Goal: Information Seeking & Learning: Learn about a topic

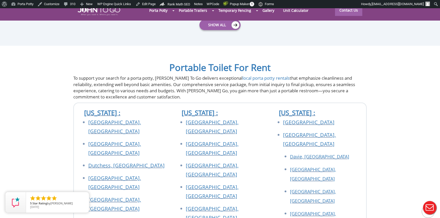
scroll to position [1744, 0]
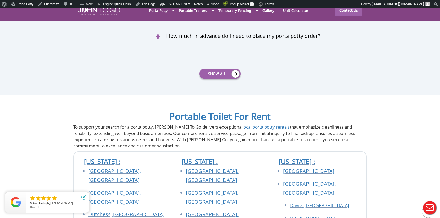
click at [84, 198] on icon "close" at bounding box center [83, 197] width 5 height 5
click at [214, 124] on p "To support your search for a porta potty, John To Go delivers exceptional local…" at bounding box center [219, 136] width 293 height 25
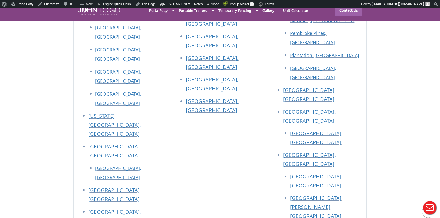
scroll to position [2007, 0]
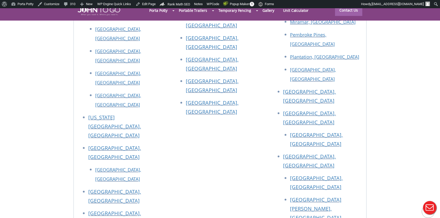
click at [300, 68] on div at bounding box center [220, 109] width 440 height 218
click at [306, 196] on link "Fort Myers, FL" at bounding box center [315, 208] width 51 height 25
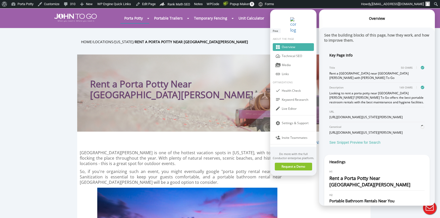
click at [361, 71] on div "Rent a Porta Potty near Fort Myers with John To Go" at bounding box center [376, 75] width 95 height 9
copy div "Rent a Porta Potty near Fort Myers with John To Go"
click at [340, 91] on div "Looking to rent a porta potty near Fort Myers? John To Go offers the best porta…" at bounding box center [376, 97] width 95 height 13
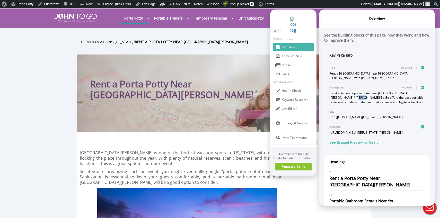
click at [340, 91] on div "Looking to rent a porta potty near Fort Myers? John To Go offers the best porta…" at bounding box center [376, 97] width 95 height 13
copy div "Looking to rent a porta potty near Fort Myers? John To Go offers the best porta…"
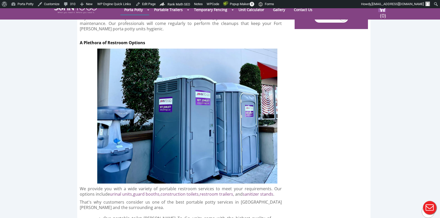
scroll to position [914, 0]
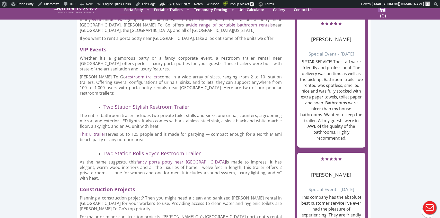
scroll to position [505, 0]
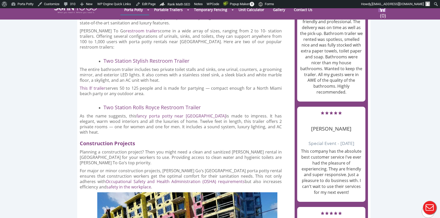
click at [182, 150] on p "Planning a construction project? Then you might need a clean and sanitized port…" at bounding box center [181, 158] width 202 height 16
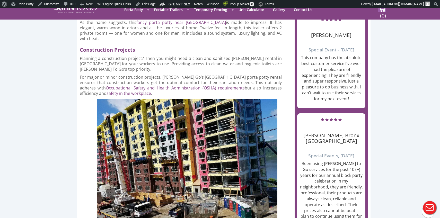
scroll to position [610, 0]
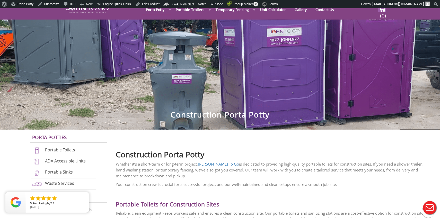
scroll to position [41, 0]
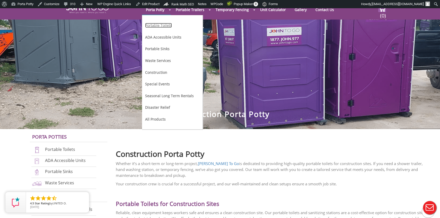
click at [161, 27] on link "Portable Toilets" at bounding box center [158, 25] width 27 height 5
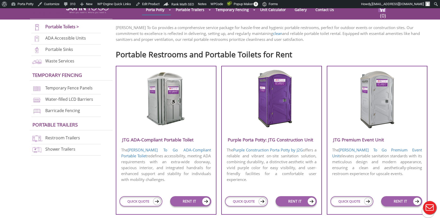
scroll to position [185, 0]
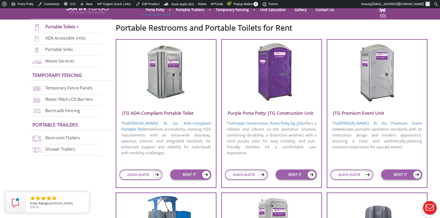
click at [266, 107] on div "Purple Porta Potty: JTG Construction Unit The Purple Construction Porta Potty b…" at bounding box center [271, 113] width 101 height 149
click at [258, 112] on h3 "Purple Porta Potty: JTG Construction Unit" at bounding box center [272, 113] width 100 height 8
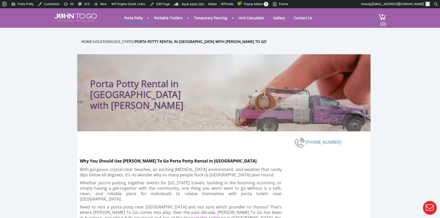
click at [172, 156] on h2 "Why You Should Use [PERSON_NAME] To Go Porta Potty Rental in [GEOGRAPHIC_DATA]" at bounding box center [187, 159] width 215 height 9
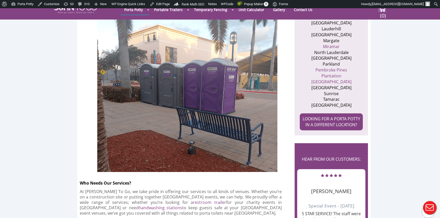
scroll to position [340, 0]
